Goal: Information Seeking & Learning: Learn about a topic

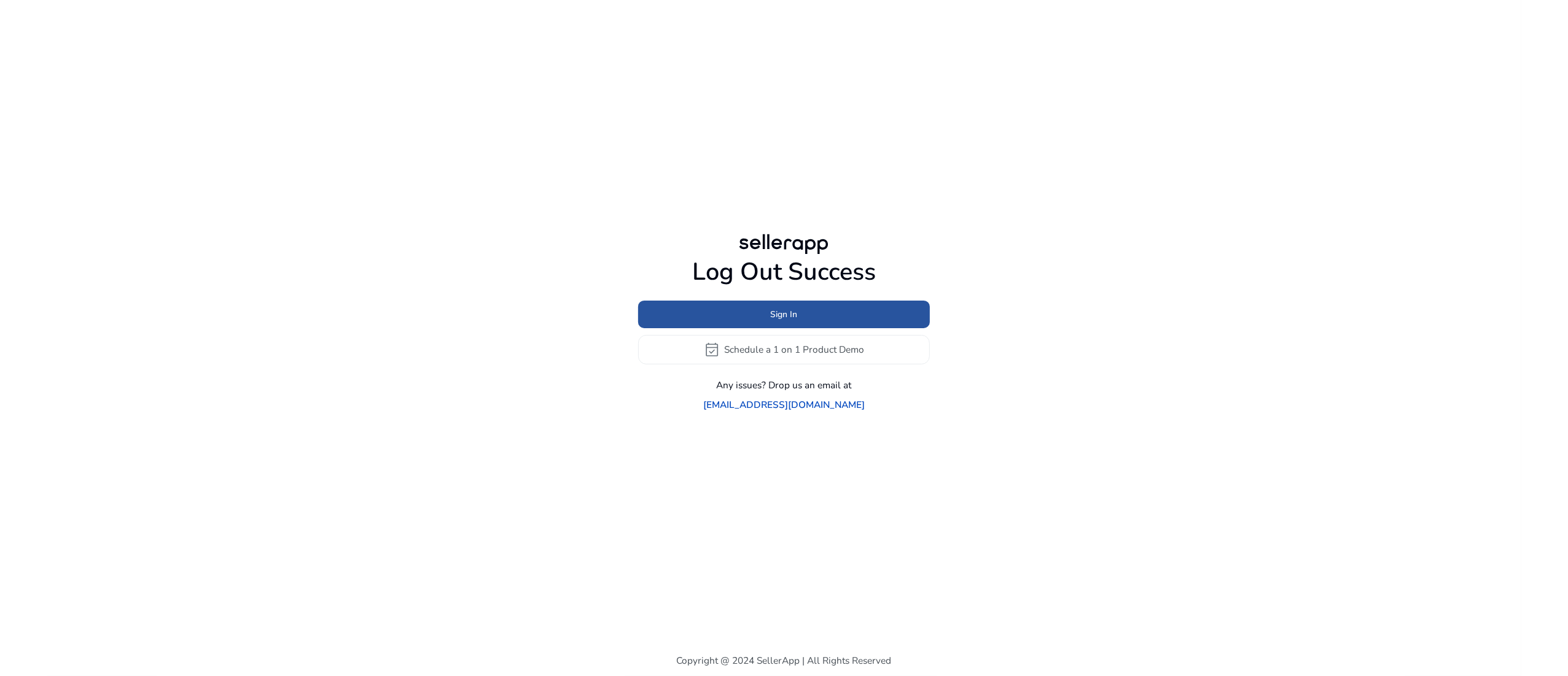
click at [779, 321] on span "Sign In" at bounding box center [784, 315] width 27 height 13
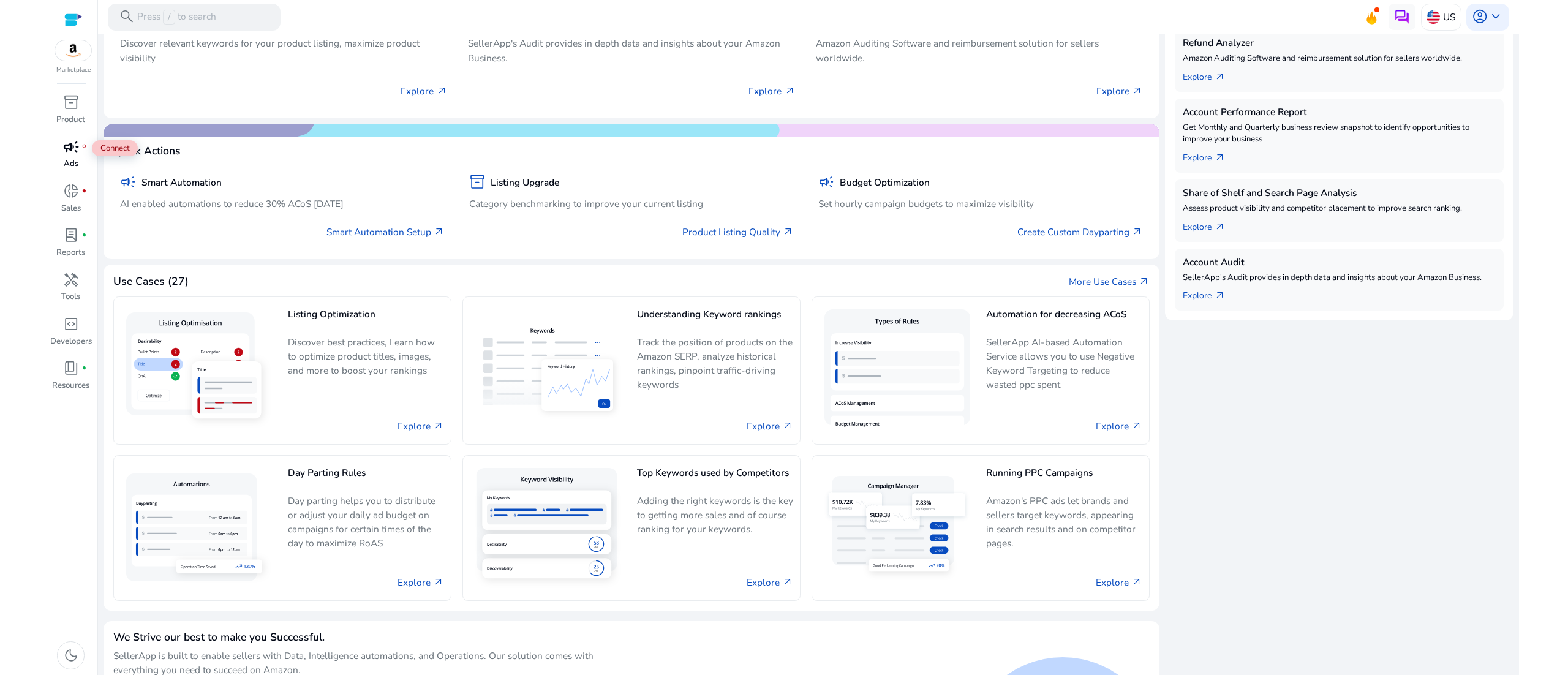
click at [81, 147] on span "fiber_manual_record" at bounding box center [84, 147] width 6 height 6
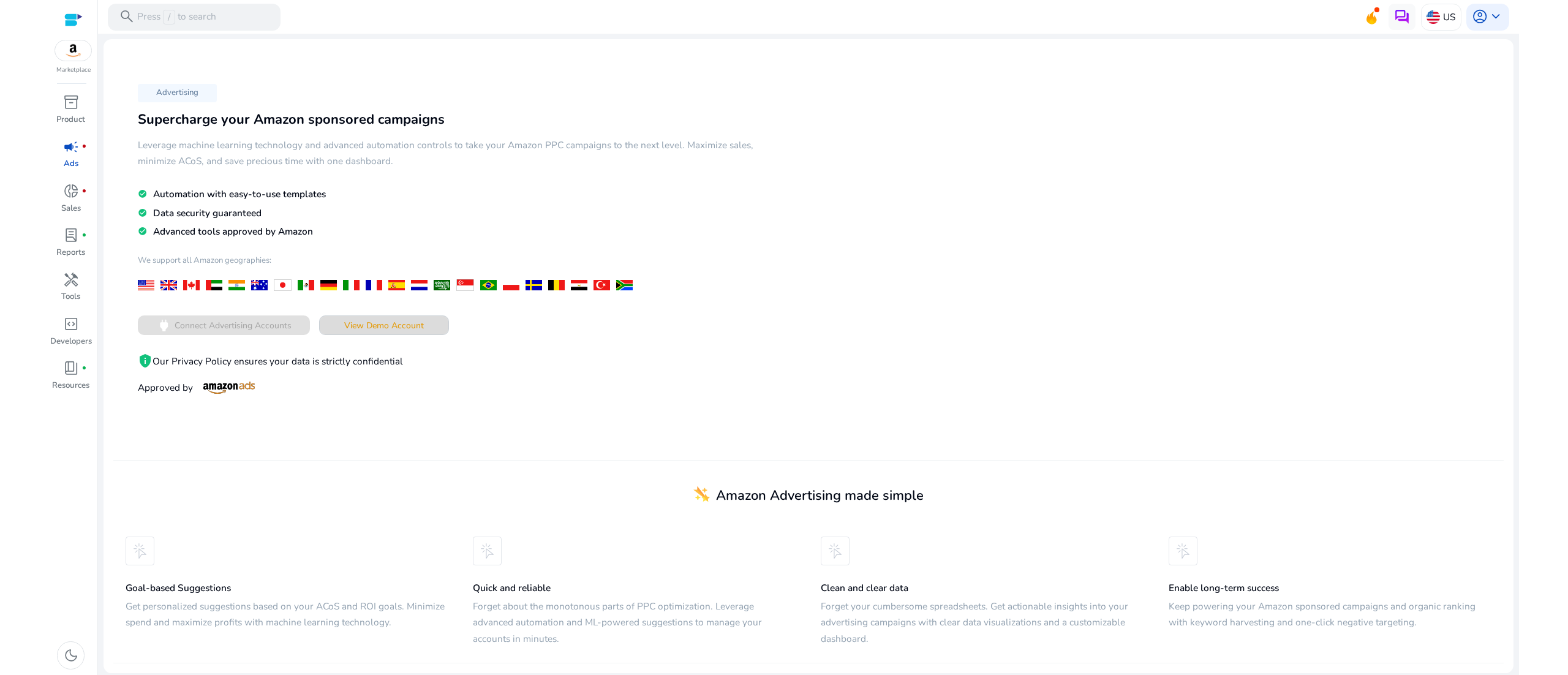
click at [403, 331] on span "View Demo Account" at bounding box center [384, 326] width 79 height 13
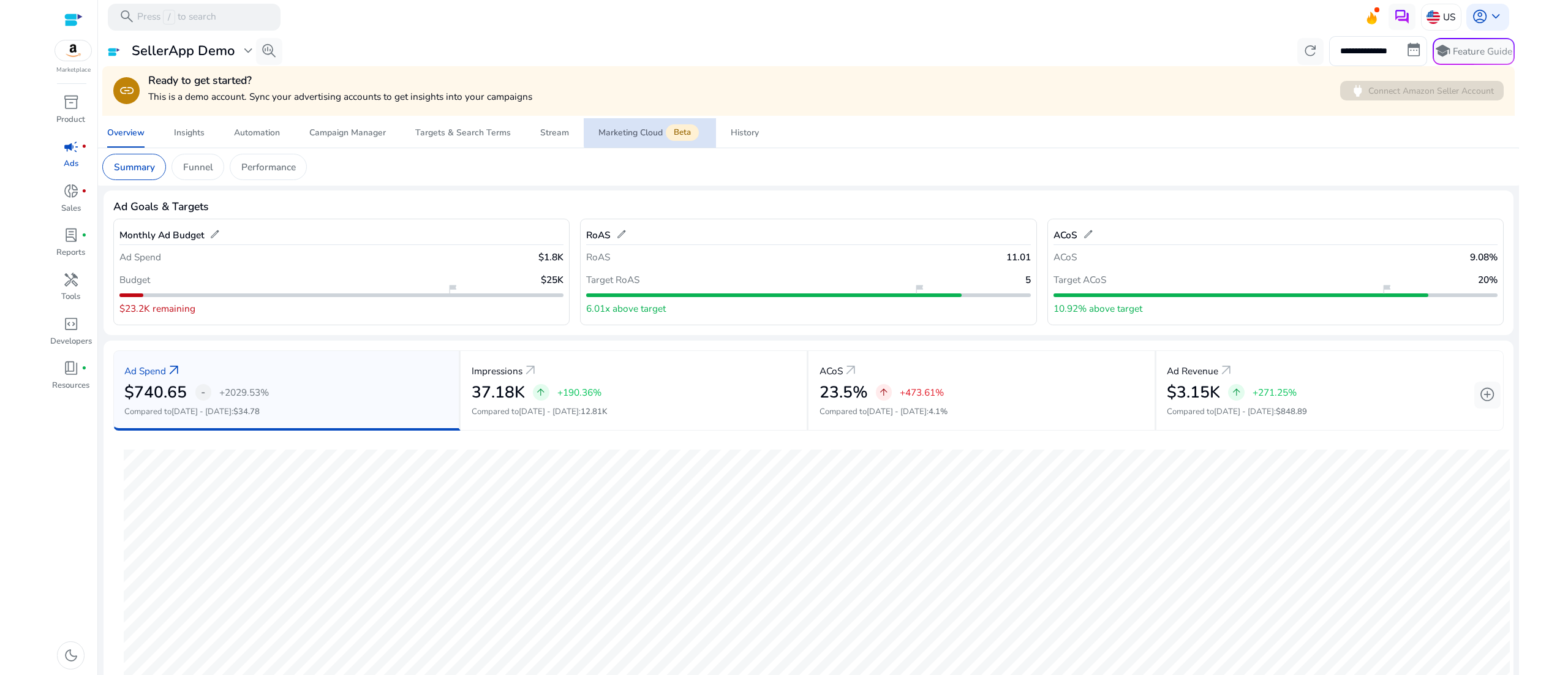
click at [656, 130] on div "Marketing Cloud Beta" at bounding box center [649, 133] width 103 height 11
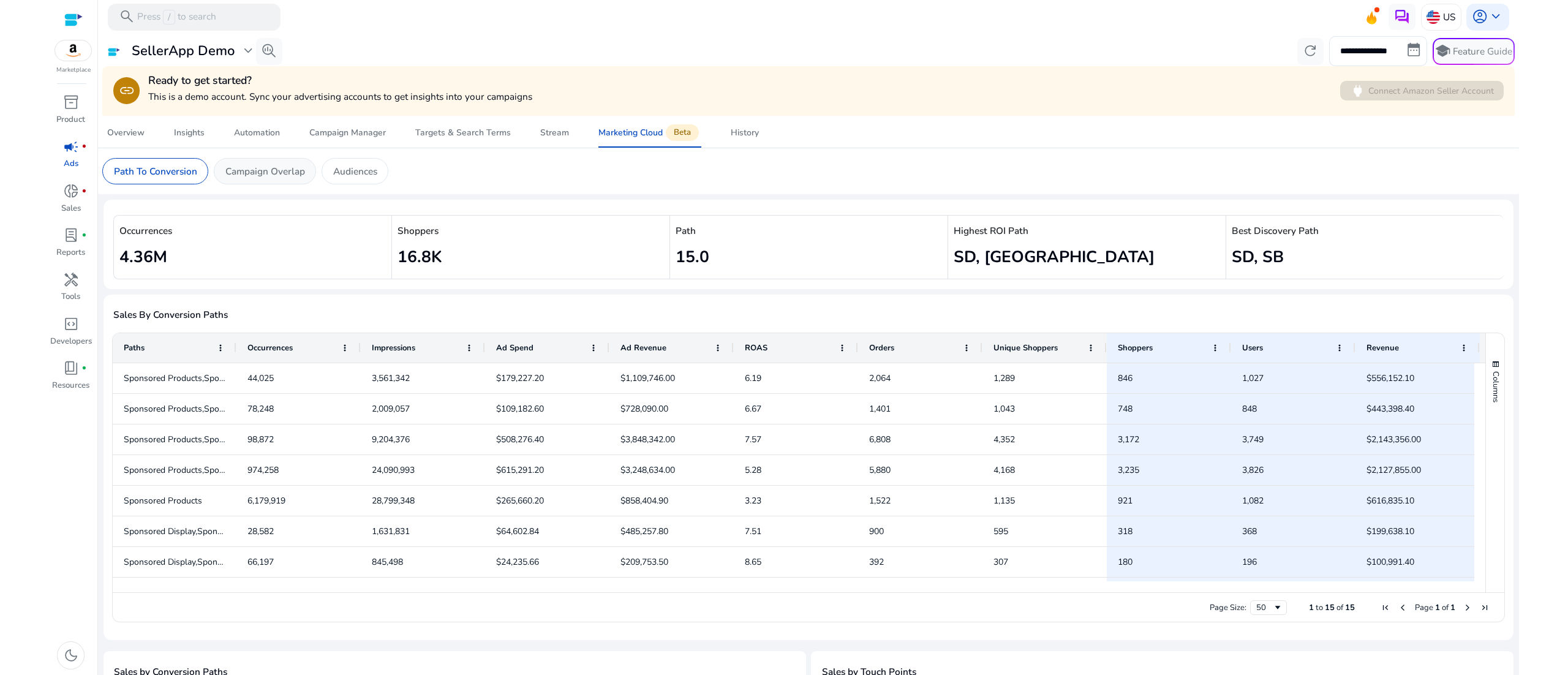
click at [301, 179] on div "Campaign Overlap" at bounding box center [265, 171] width 102 height 27
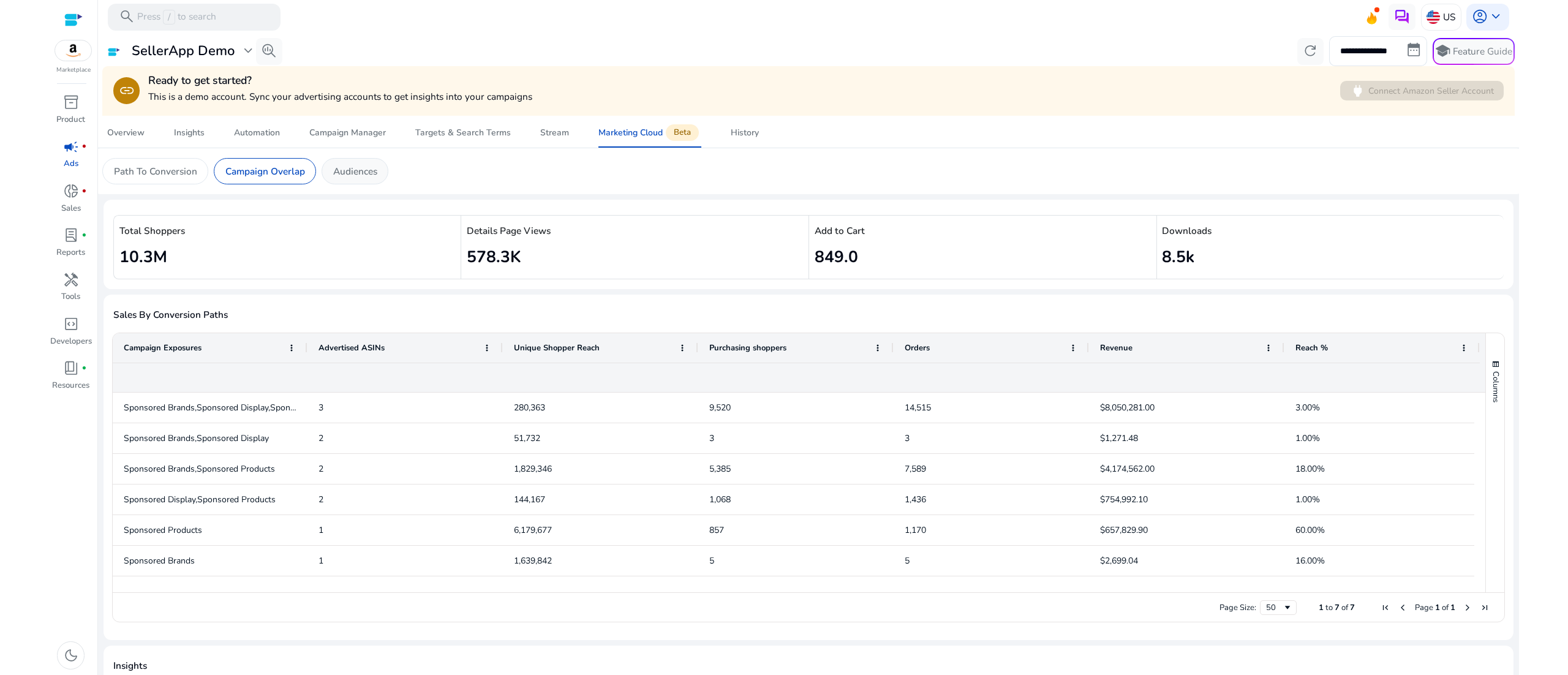
click at [353, 178] on p "Audiences" at bounding box center [355, 170] width 44 height 14
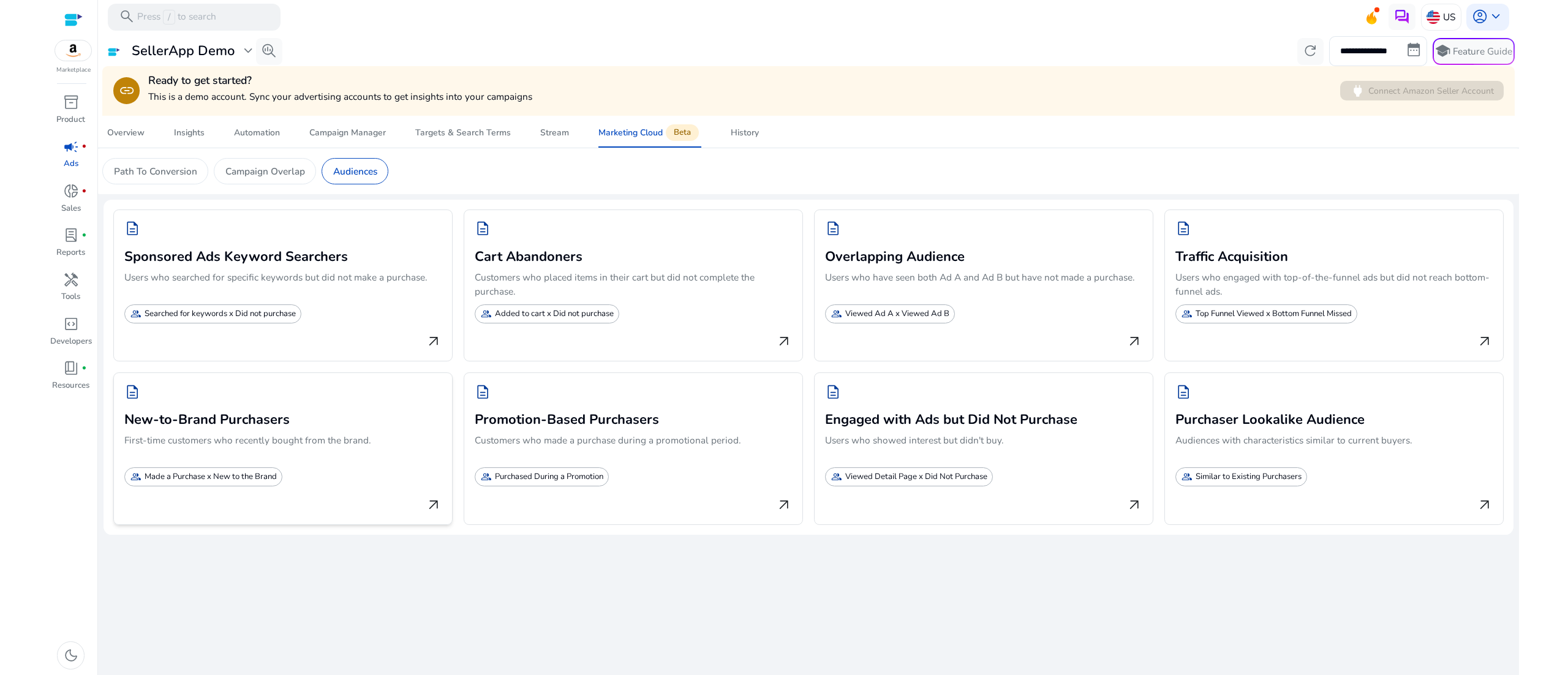
click at [322, 421] on h3 "New-to-Brand Purchasers" at bounding box center [282, 418] width 317 height 19
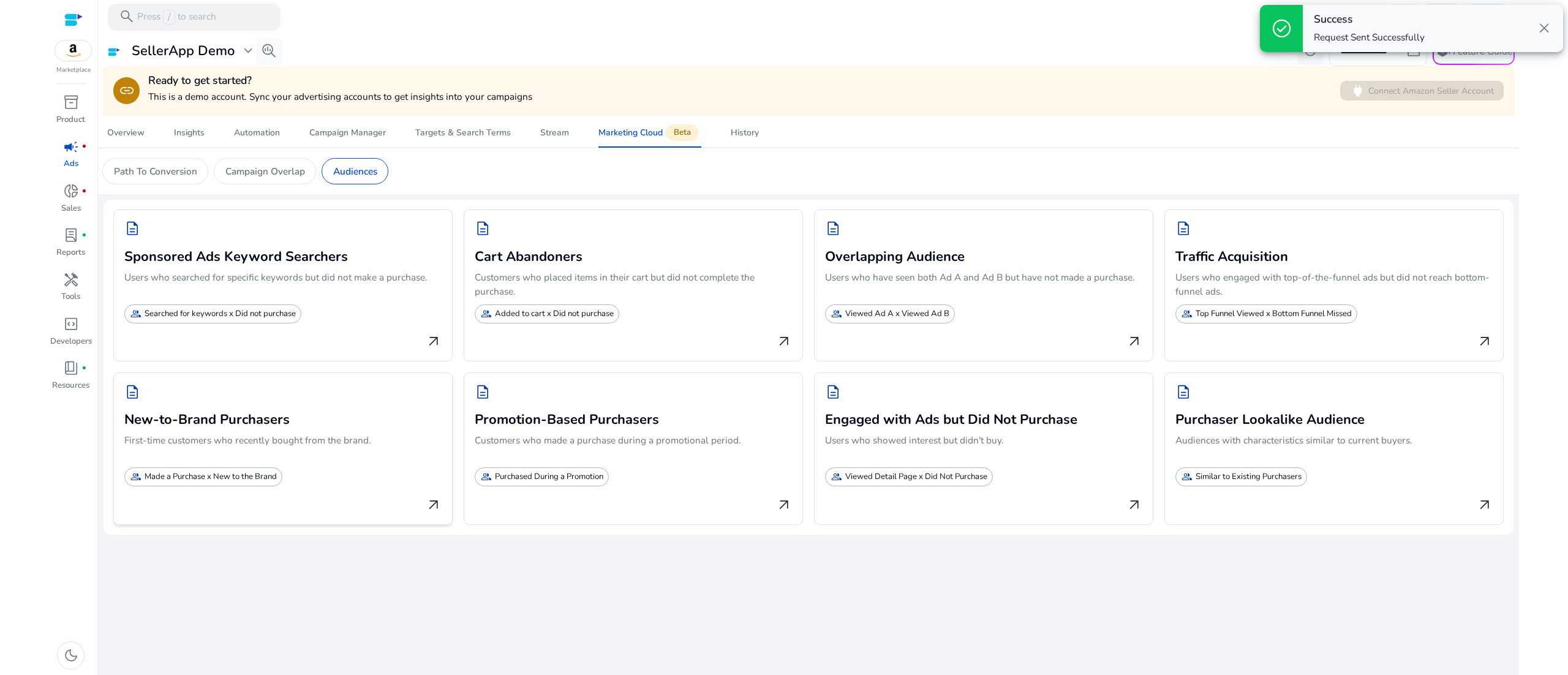
click at [437, 504] on span "arrow_outward" at bounding box center [433, 506] width 16 height 16
click at [225, 484] on p "Made a Purchase x New to the Brand" at bounding box center [211, 477] width 132 height 12
click at [1544, 34] on span "close" at bounding box center [1543, 27] width 16 height 16
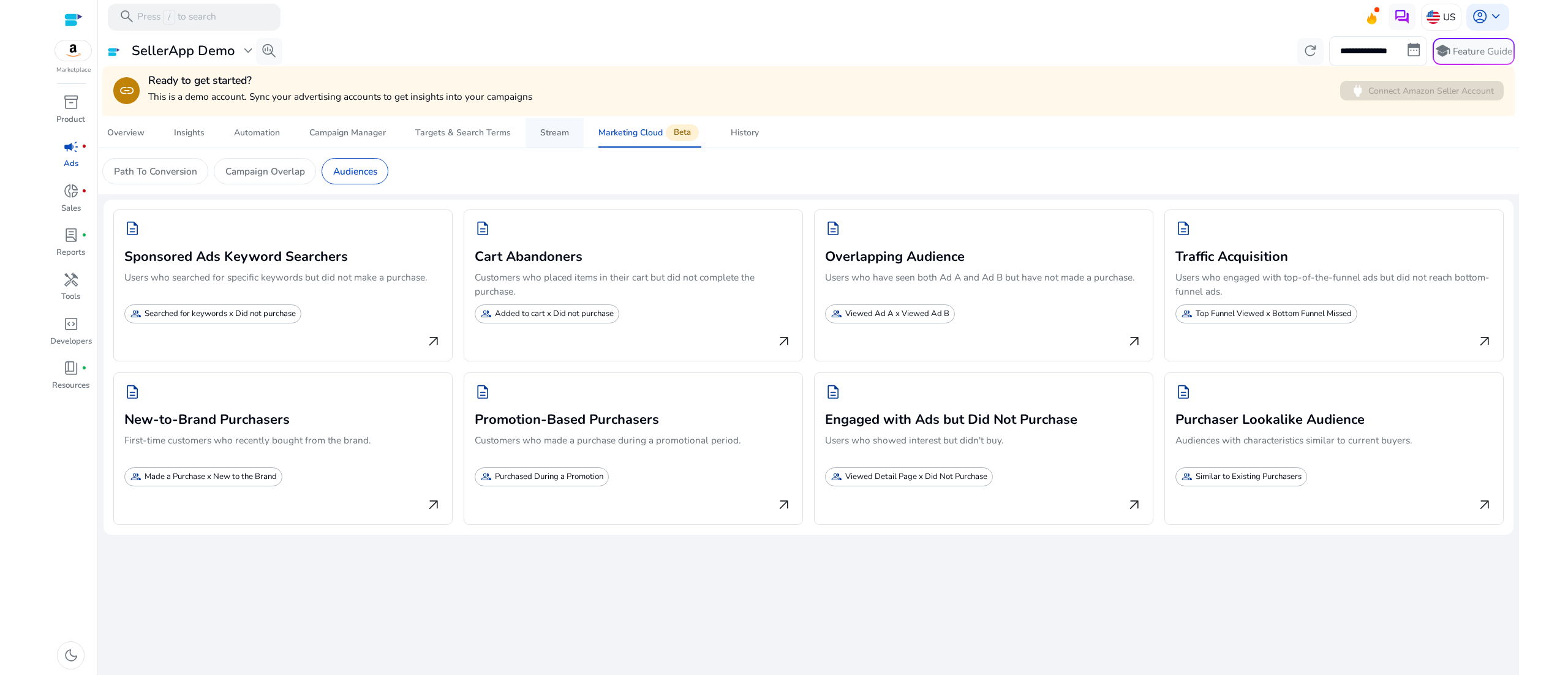
click at [560, 133] on div "Stream" at bounding box center [555, 133] width 28 height 9
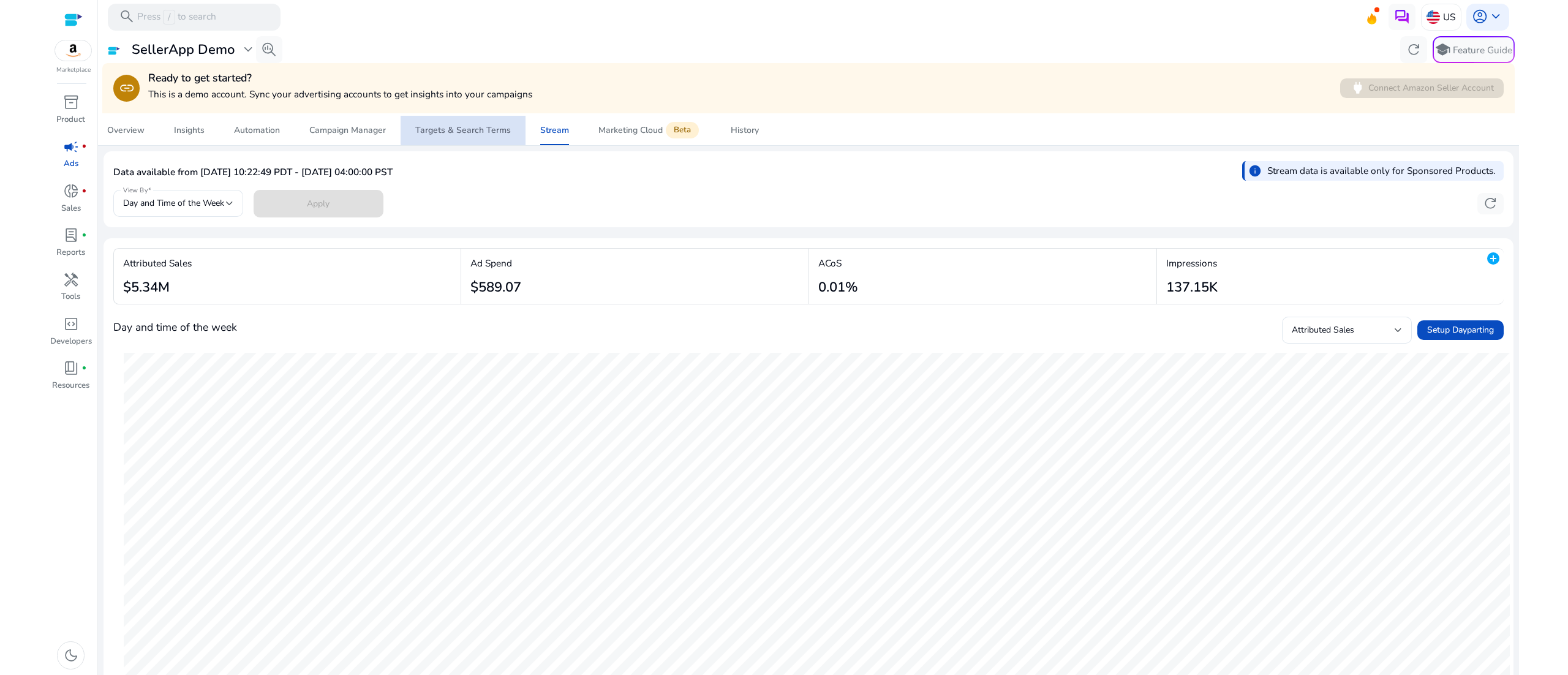
click at [481, 130] on div "Targets & Search Terms" at bounding box center [463, 130] width 96 height 9
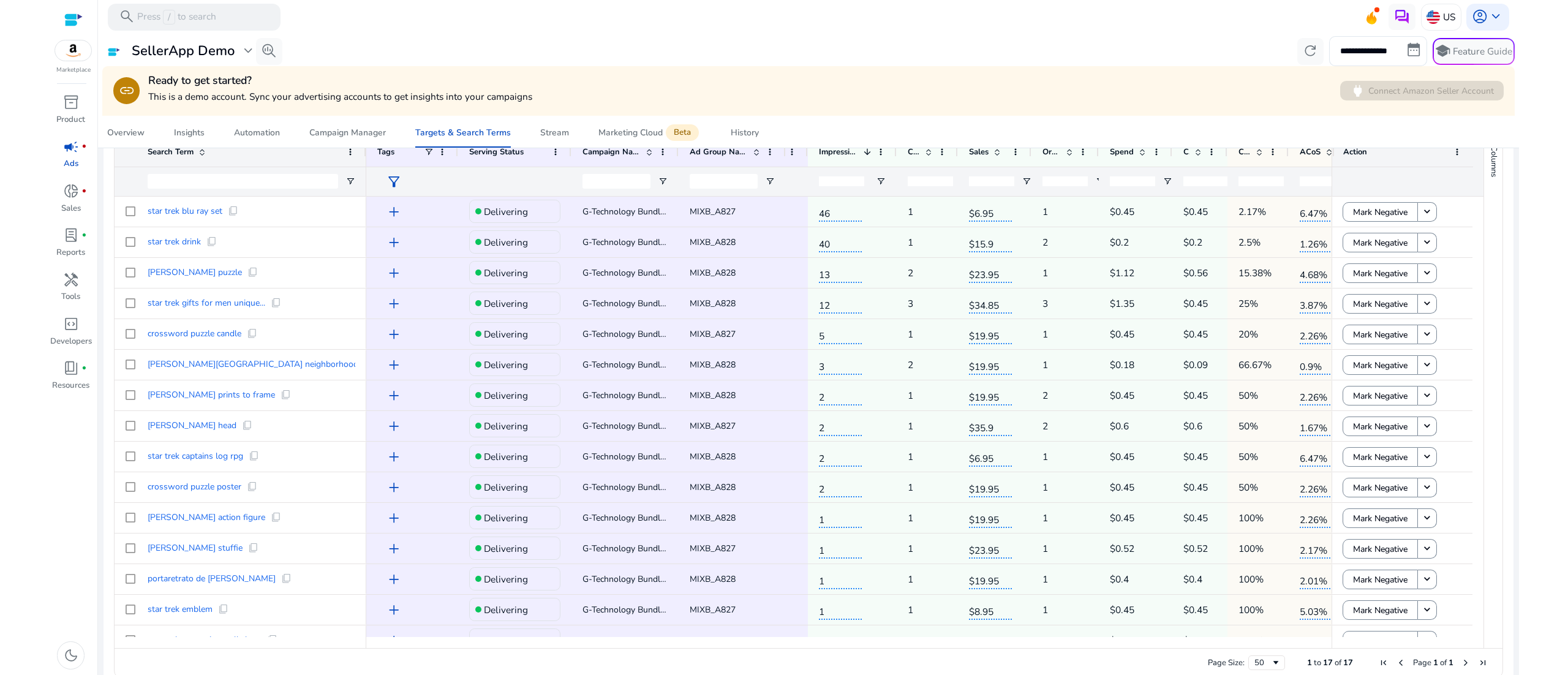
scroll to position [251, 0]
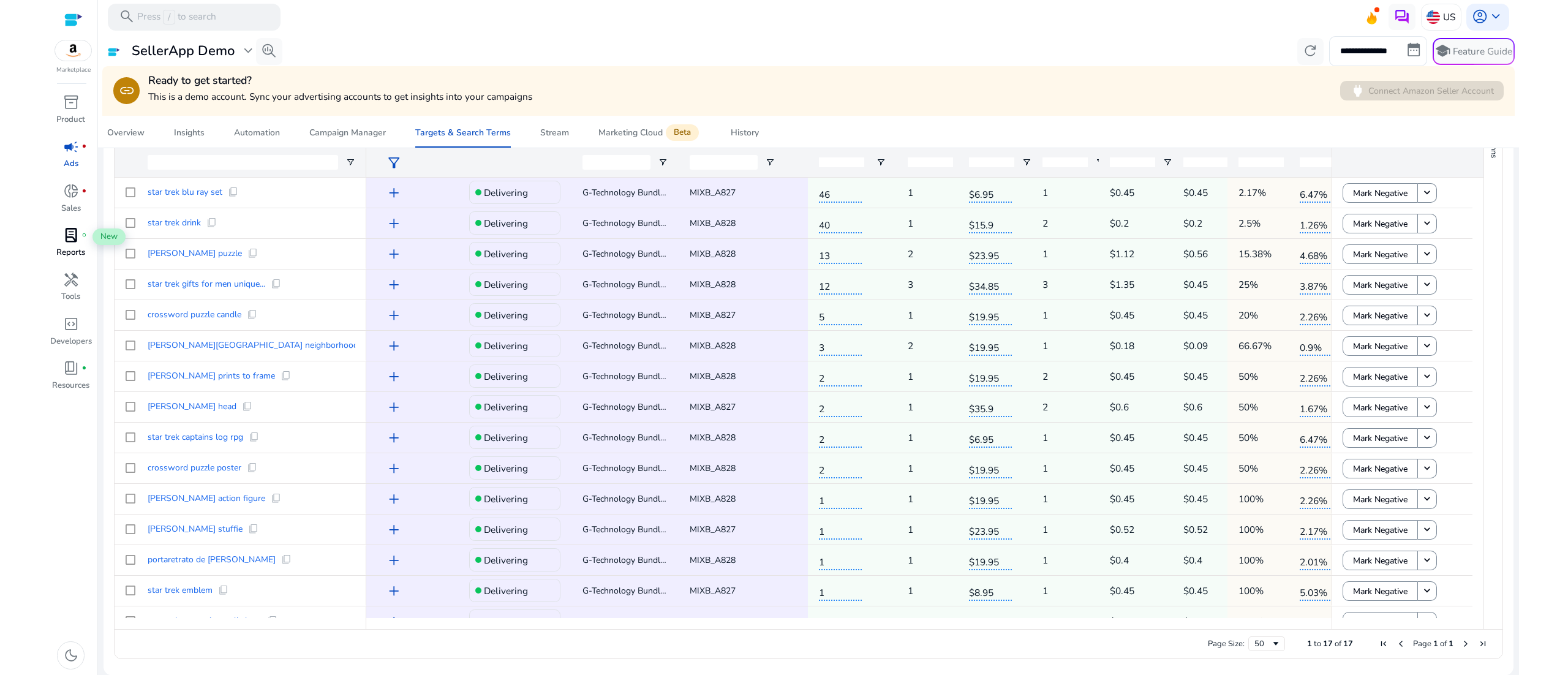
click at [74, 243] on span "lab_profile" at bounding box center [71, 235] width 16 height 16
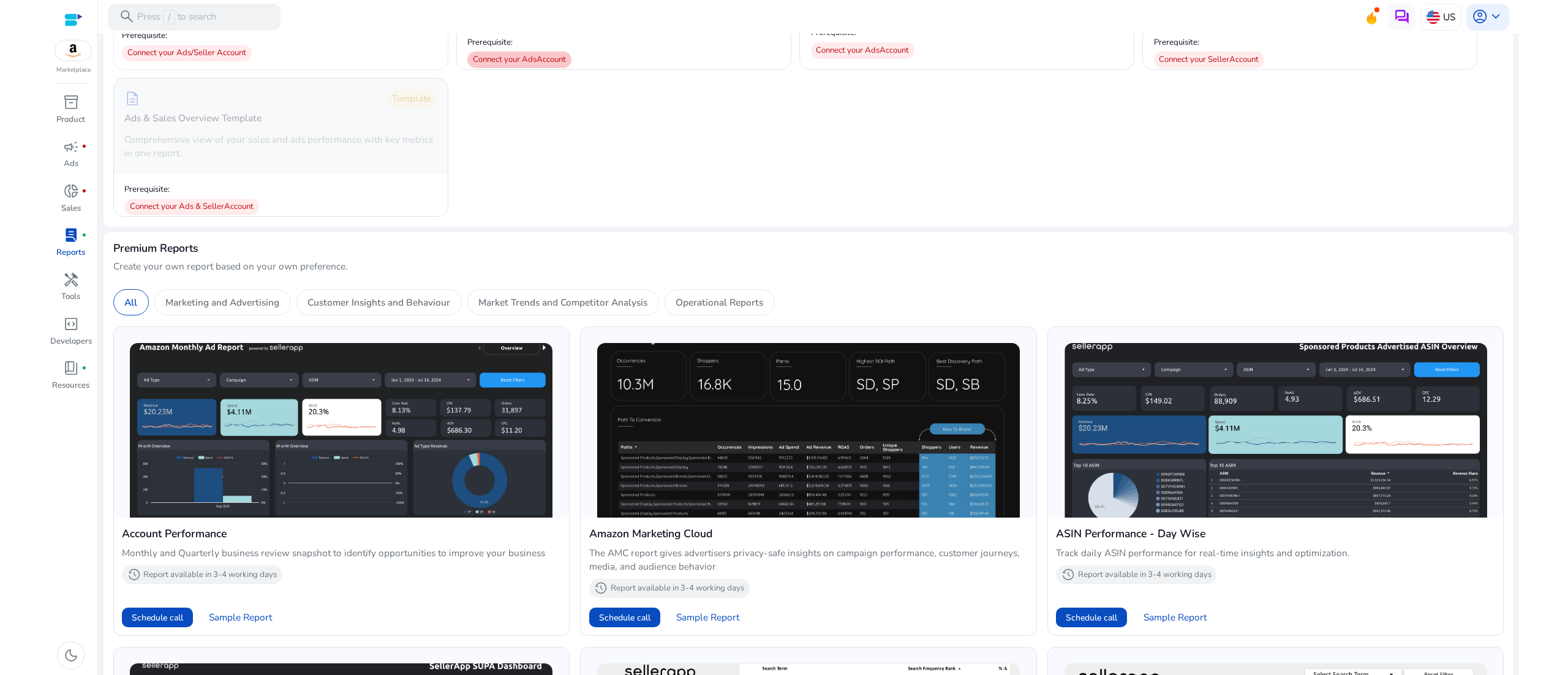
scroll to position [739, 0]
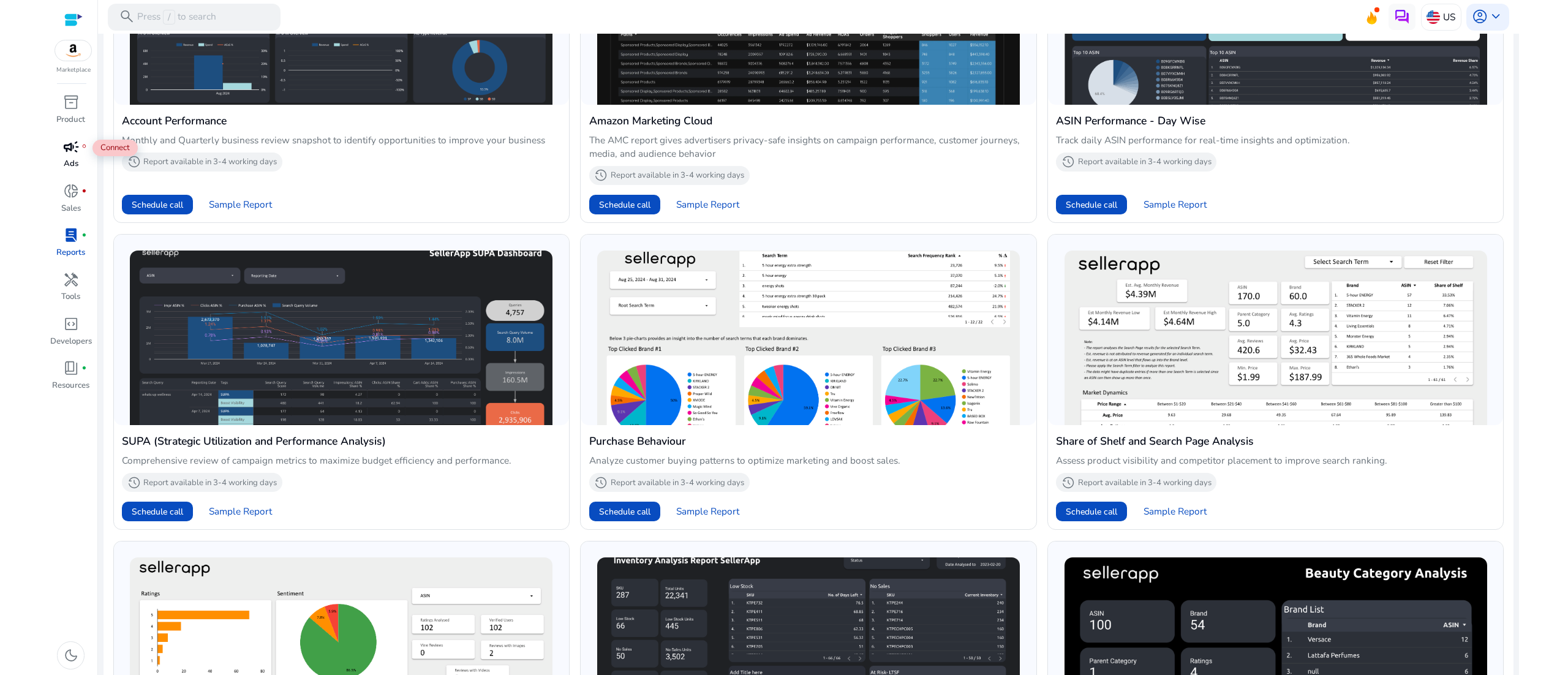
click at [74, 147] on span "campaign" at bounding box center [71, 147] width 16 height 16
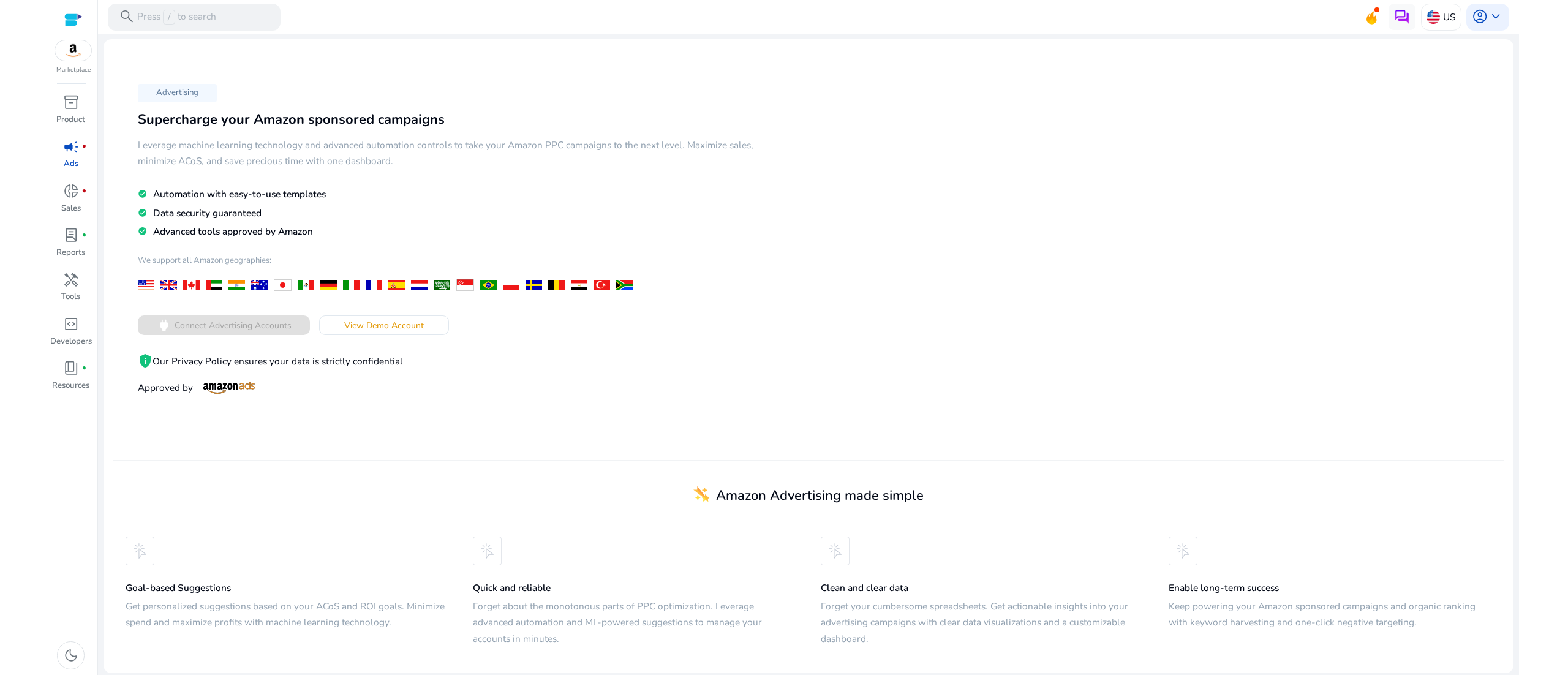
scroll to position [1, 0]
click at [1488, 21] on span "keyboard_arrow_down" at bounding box center [1495, 16] width 16 height 16
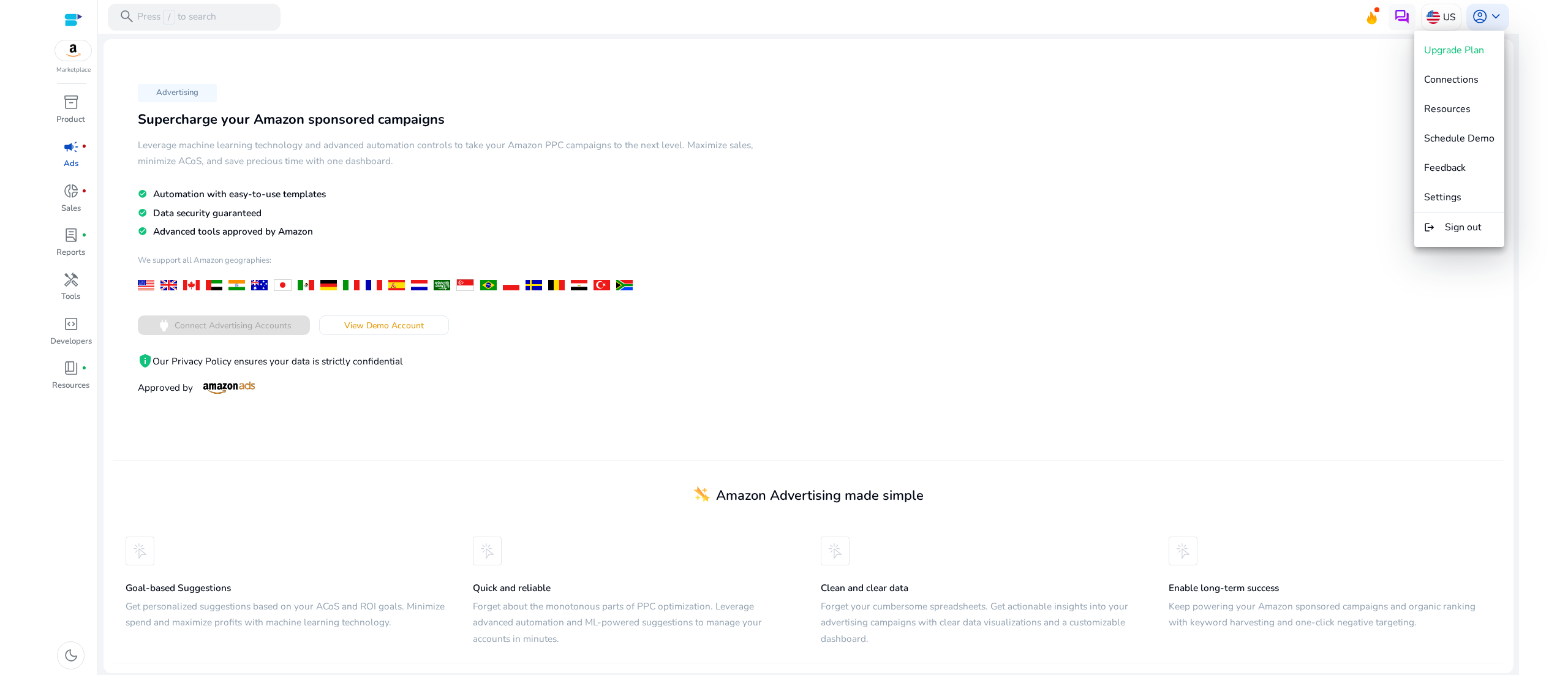
click at [79, 375] on div at bounding box center [784, 337] width 1568 height 675
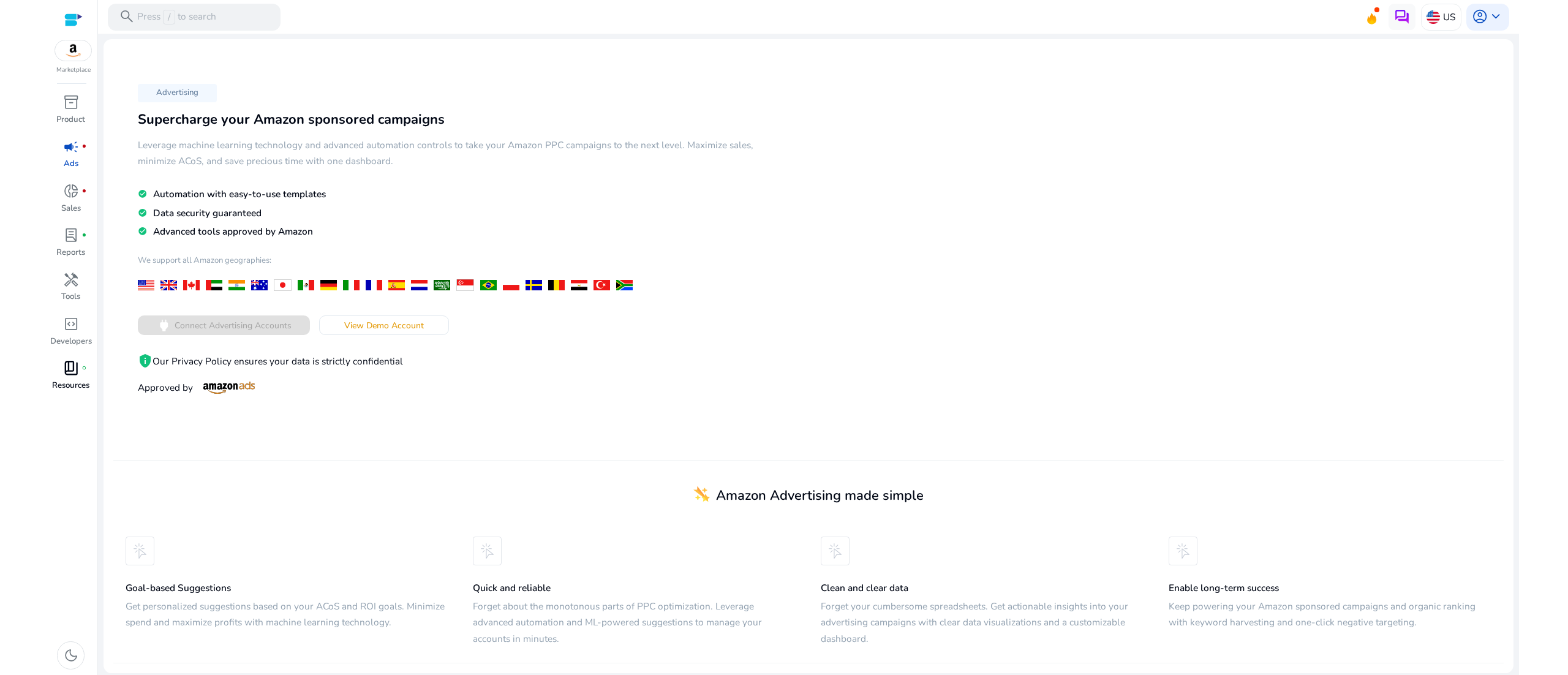
click at [79, 375] on div "book_4 fiber_manual_record" at bounding box center [70, 368] width 37 height 22
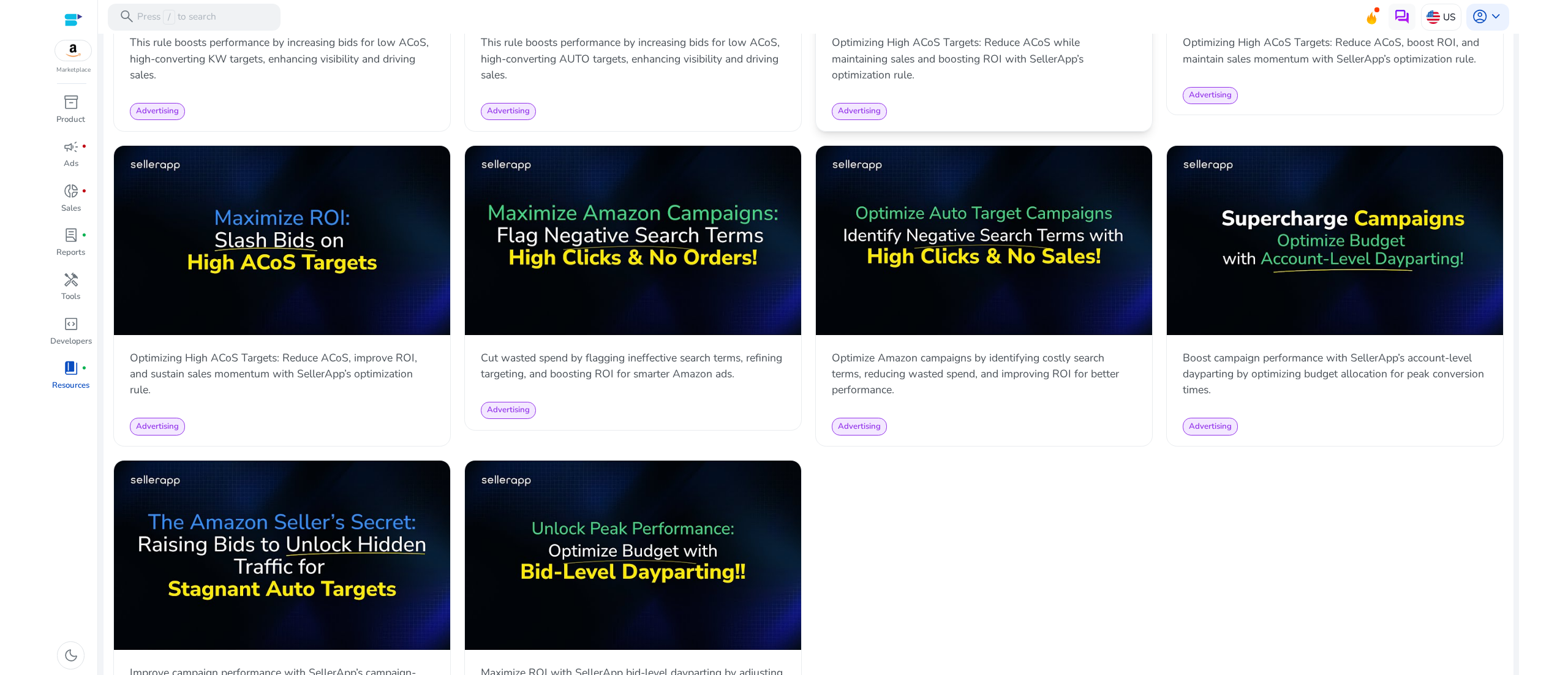
scroll to position [1156, 0]
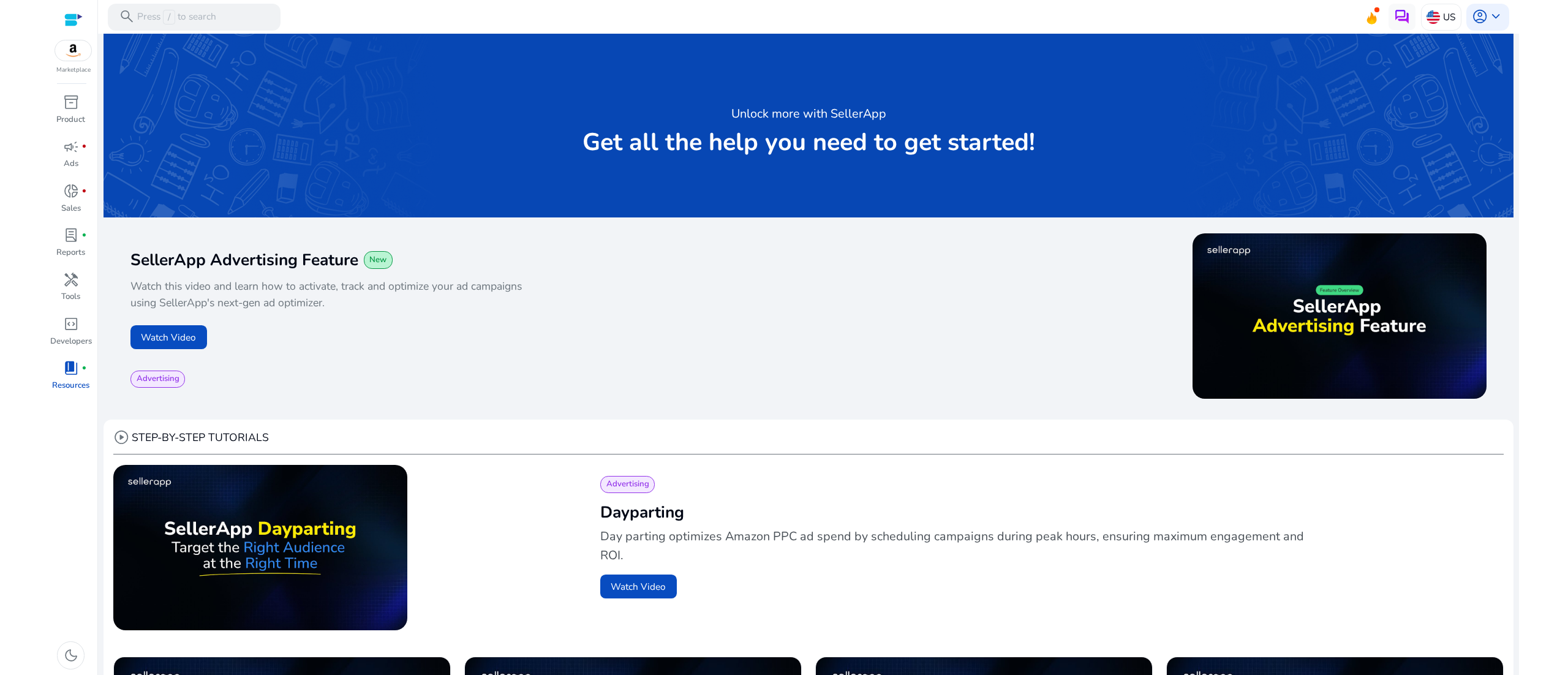
scroll to position [1156, 0]
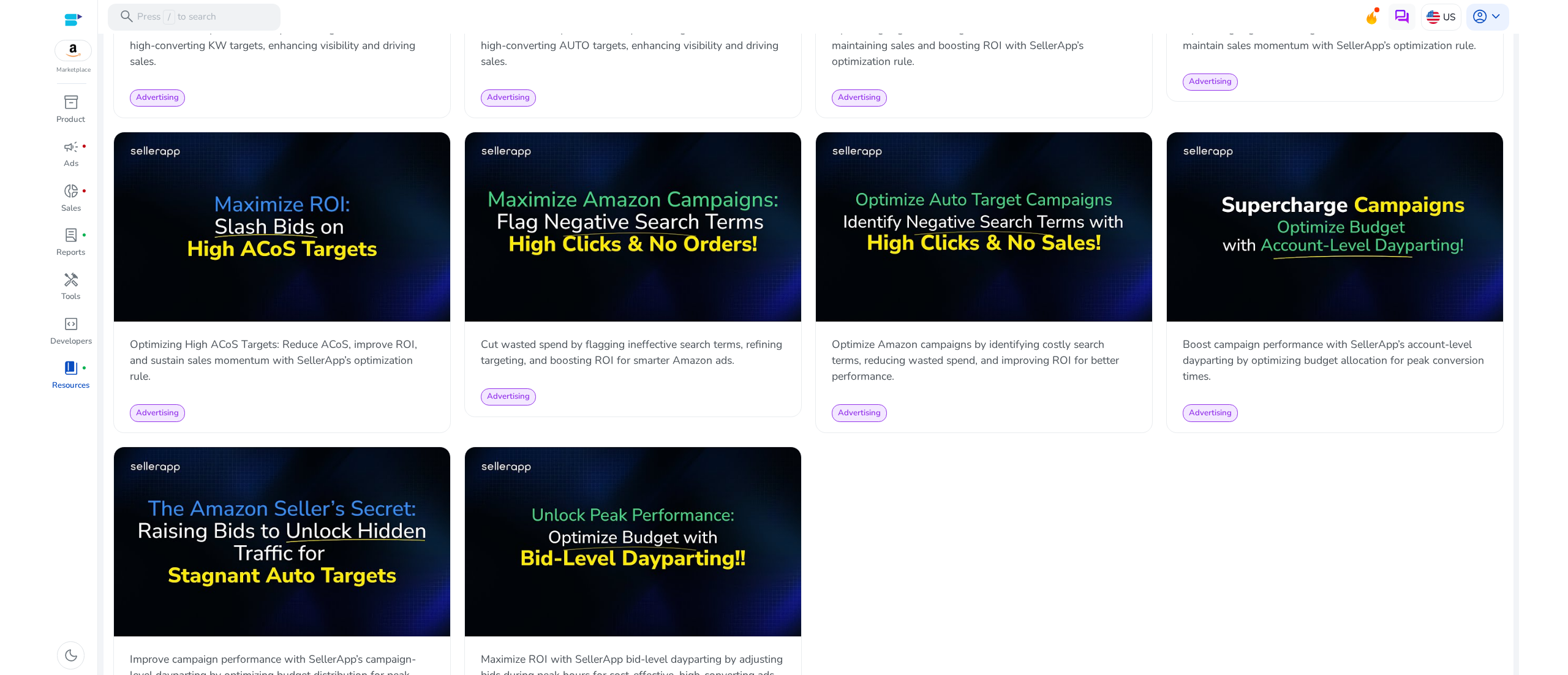
click at [57, 590] on div "inventory_2 Product campaign fiber_manual_record Ads donut_small fiber_manual_r…" at bounding box center [73, 383] width 48 height 583
